Goal: Navigation & Orientation: Find specific page/section

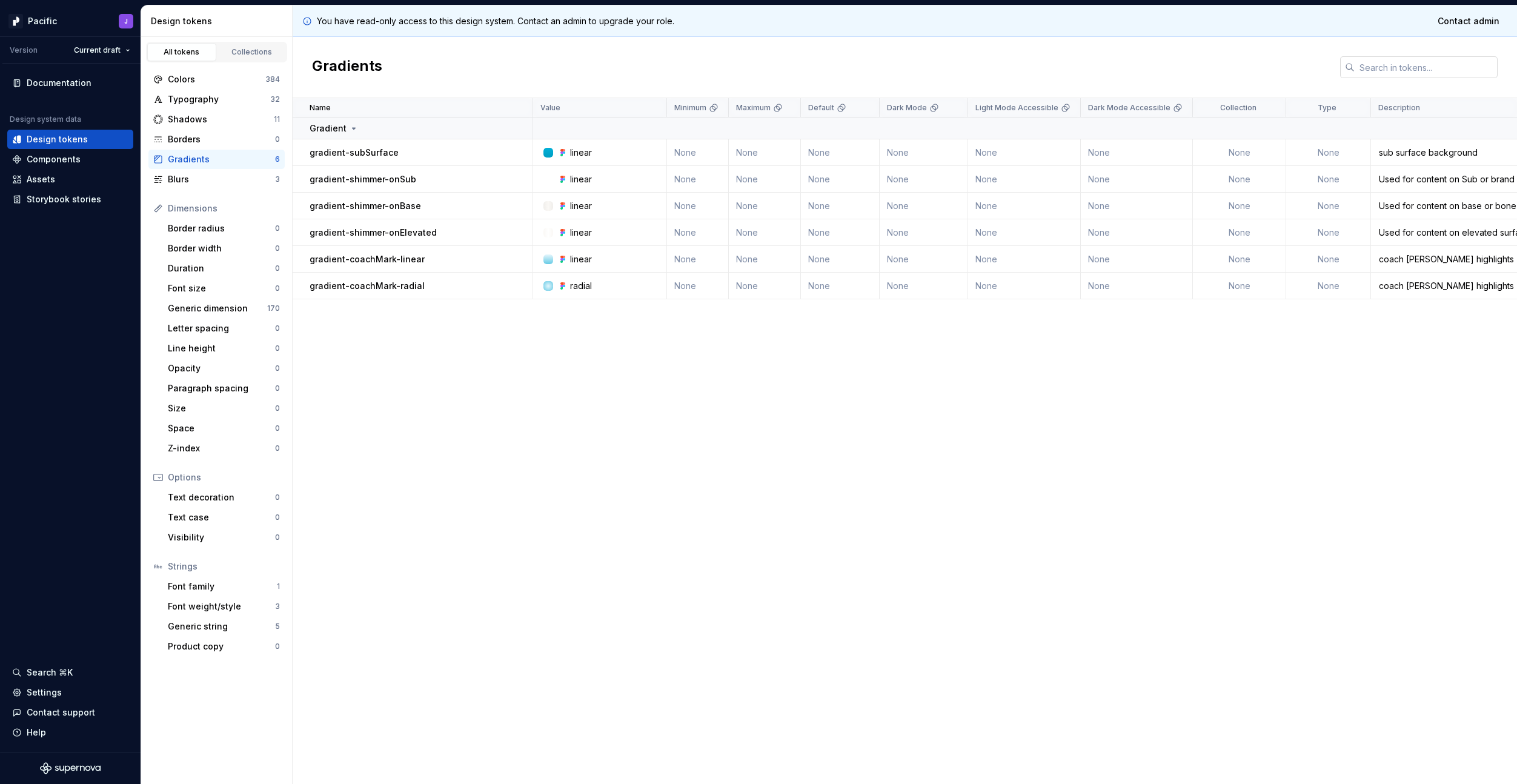
click at [1405, 67] on input "text" at bounding box center [1426, 67] width 143 height 22
click at [73, 159] on div "Components" at bounding box center [54, 159] width 54 height 12
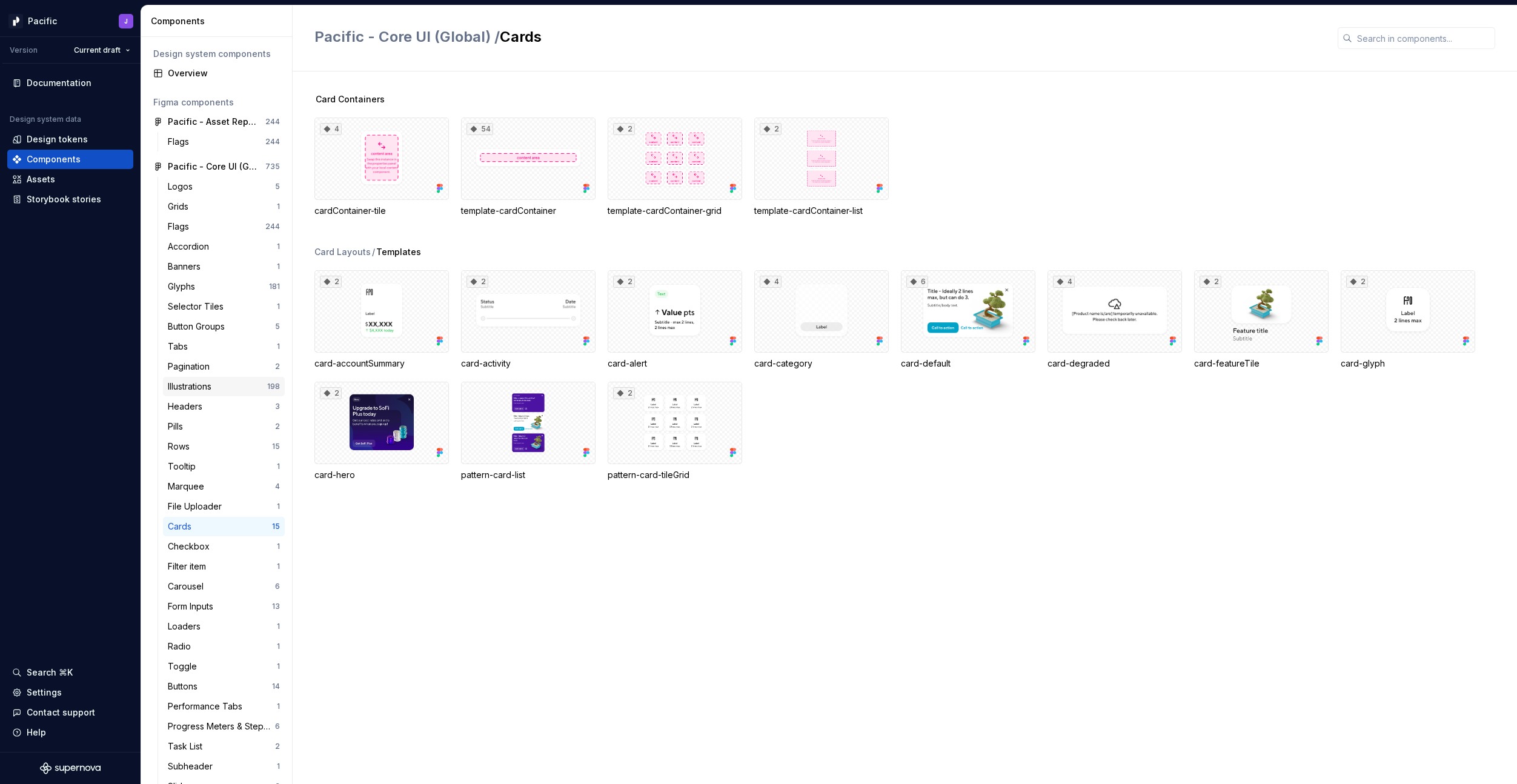
click at [205, 378] on div "Illustrations 198" at bounding box center [224, 387] width 122 height 20
